Goal: Check status: Check status

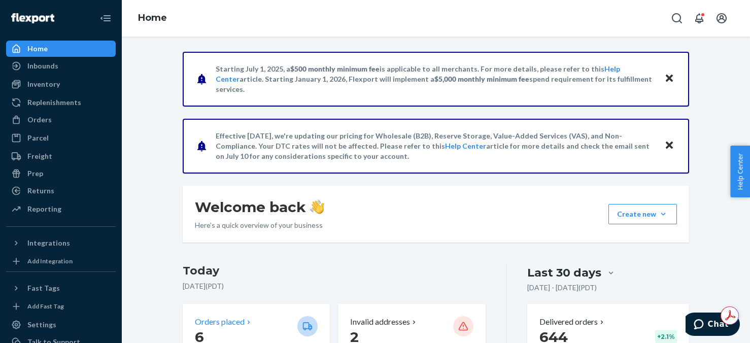
click at [227, 325] on p "Orders placed" at bounding box center [220, 322] width 50 height 12
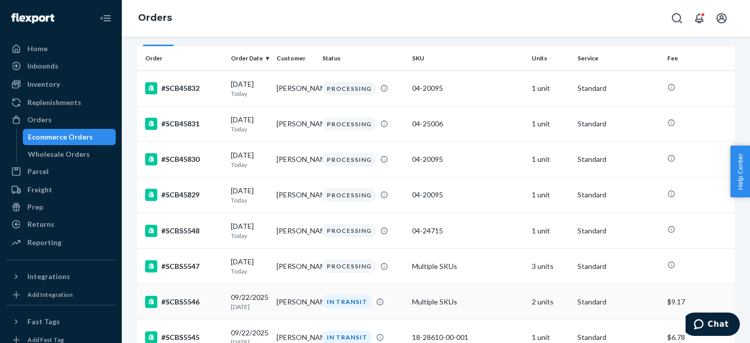
scroll to position [51, 0]
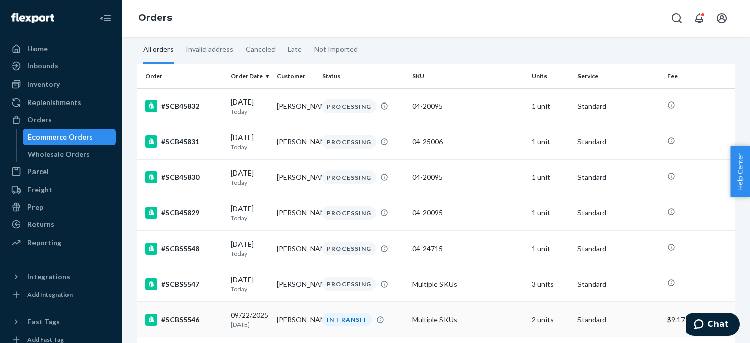
click at [539, 327] on td "2 units" at bounding box center [551, 320] width 46 height 36
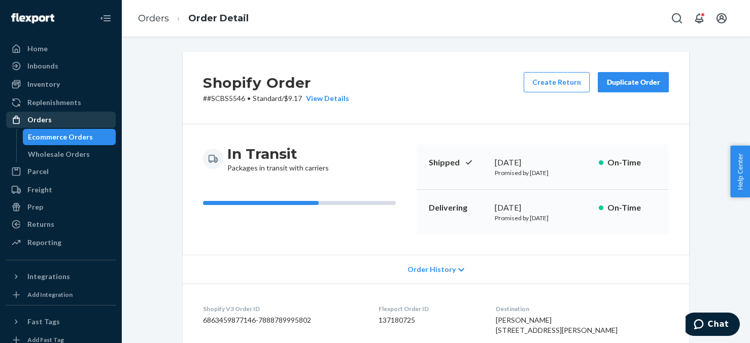
click at [43, 120] on div "Orders" at bounding box center [39, 120] width 24 height 10
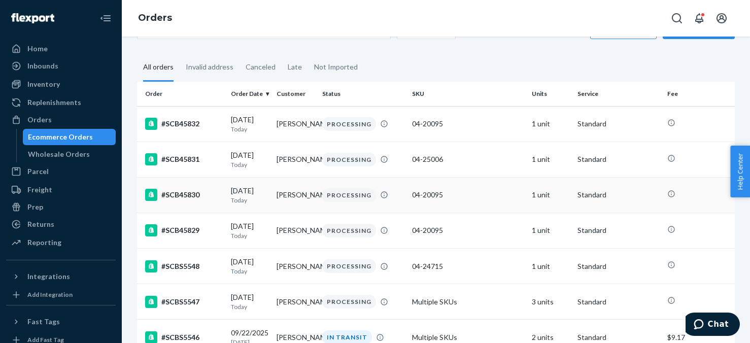
scroll to position [51, 0]
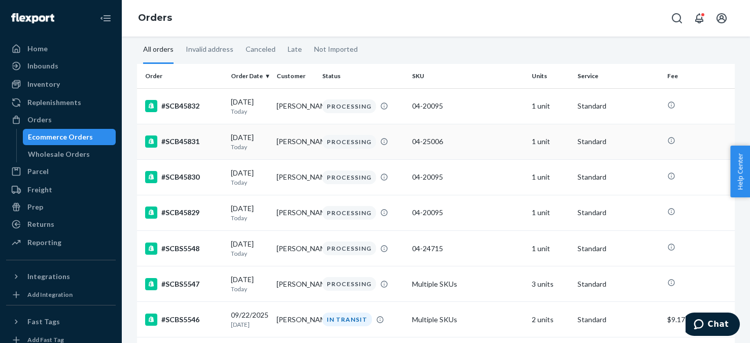
click at [539, 146] on td "1 unit" at bounding box center [551, 142] width 46 height 36
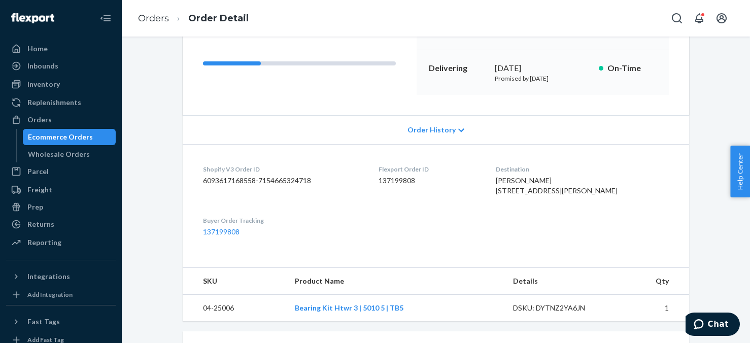
scroll to position [51, 0]
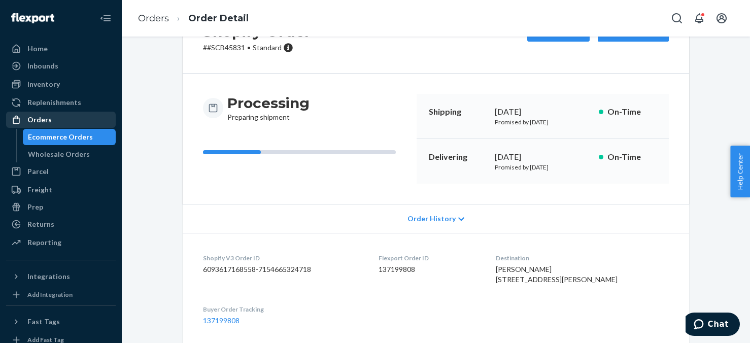
click at [53, 116] on div "Orders" at bounding box center [61, 120] width 108 height 14
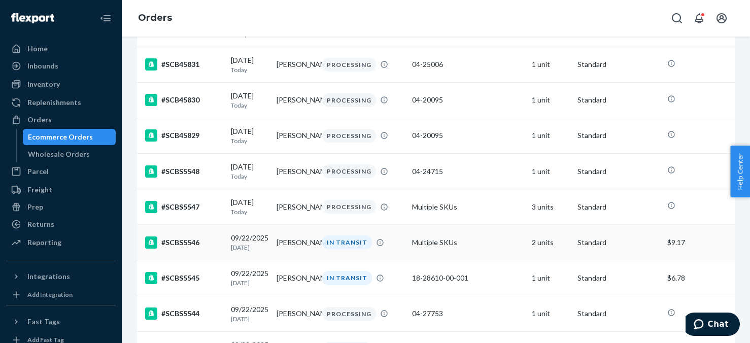
scroll to position [152, 0]
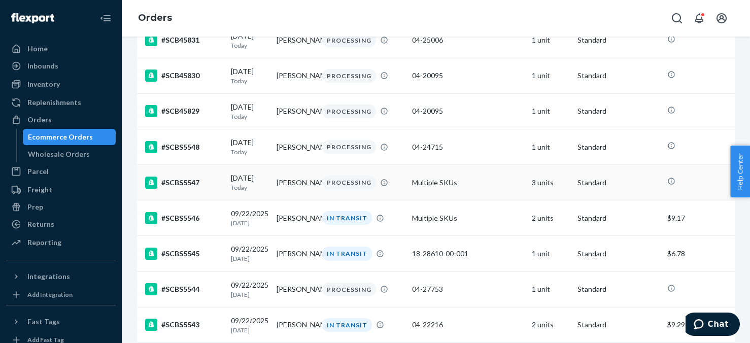
click at [539, 189] on td "3 units" at bounding box center [551, 183] width 46 height 36
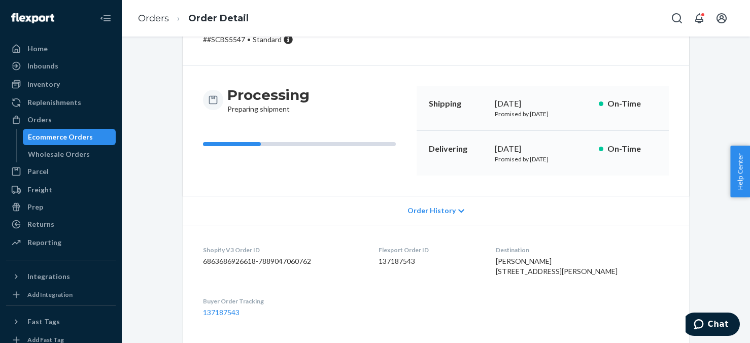
scroll to position [51, 0]
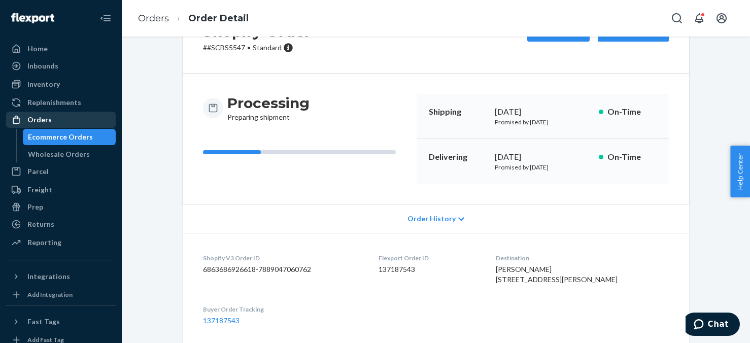
click at [40, 118] on div "Orders" at bounding box center [39, 120] width 24 height 10
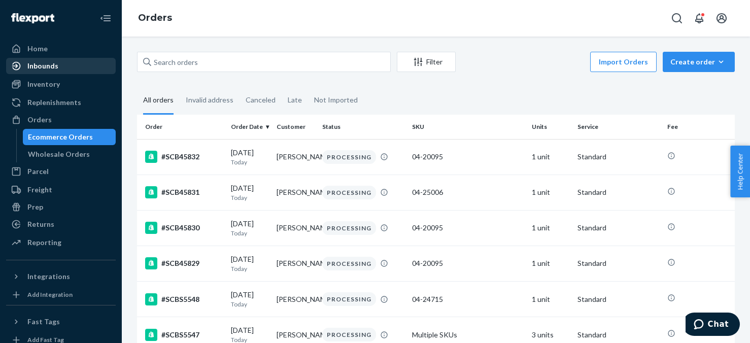
click at [50, 66] on div "Inbounds" at bounding box center [42, 66] width 31 height 10
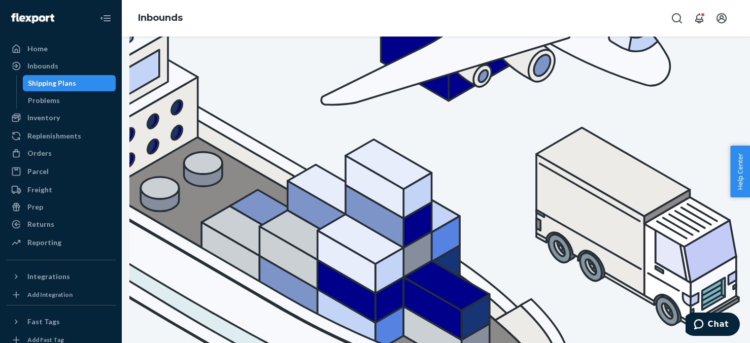
scroll to position [101, 0]
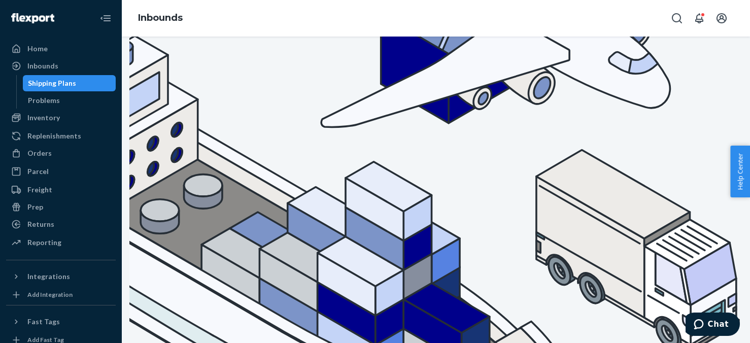
click at [41, 52] on div "Home" at bounding box center [37, 49] width 20 height 10
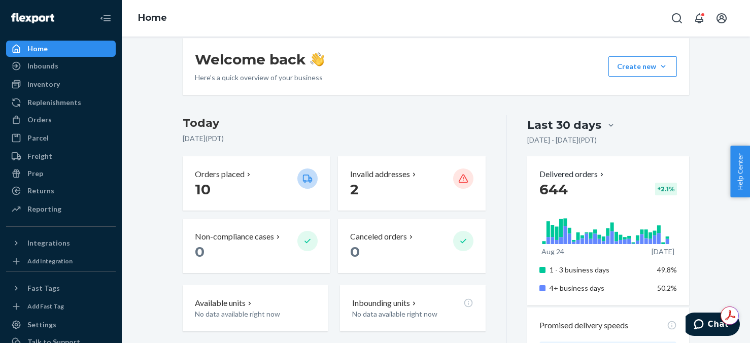
scroll to position [152, 0]
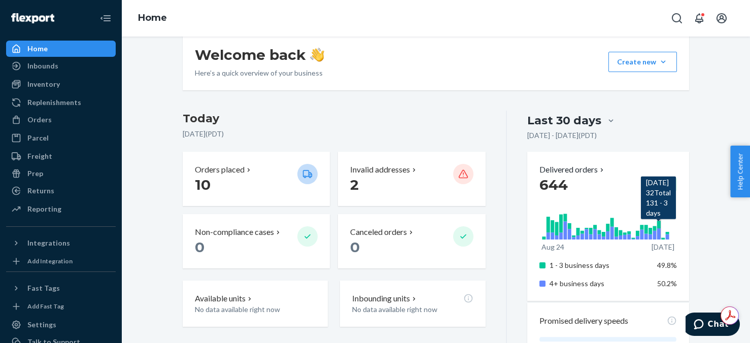
click at [657, 234] on icon at bounding box center [659, 233] width 4 height 11
click at [267, 184] on p "10" at bounding box center [242, 185] width 94 height 18
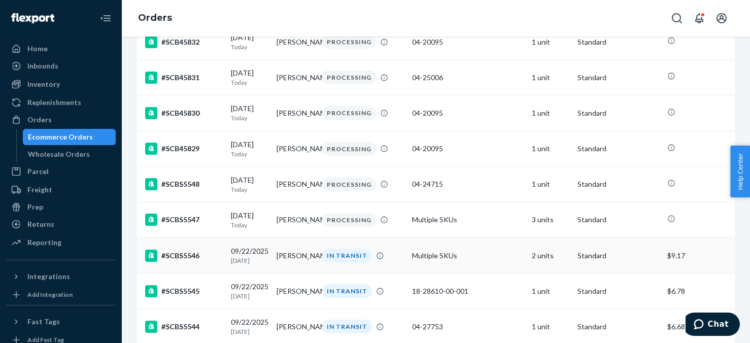
scroll to position [304, 0]
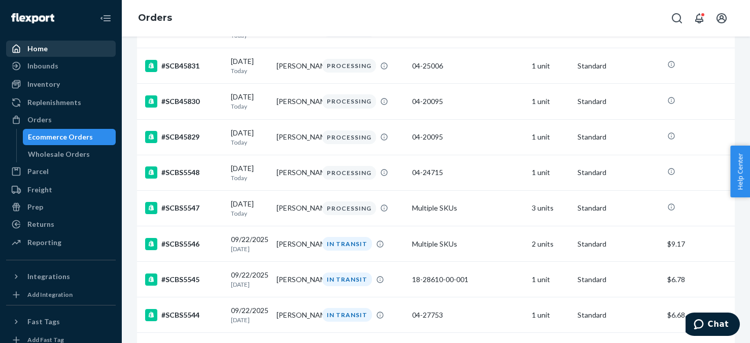
click at [33, 44] on div "Home" at bounding box center [37, 49] width 20 height 10
